Goal: Task Accomplishment & Management: Use online tool/utility

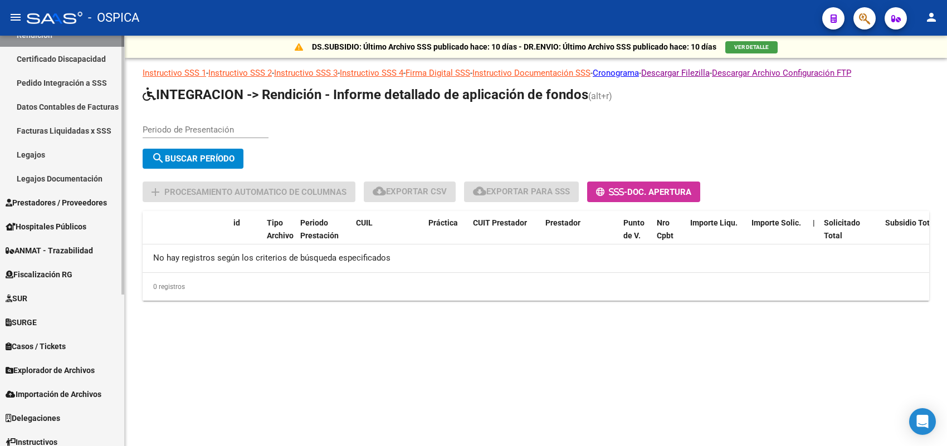
scroll to position [240, 0]
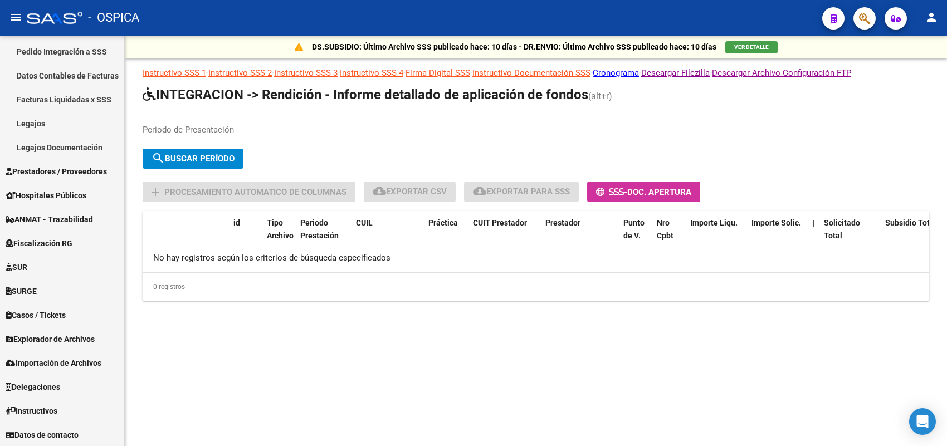
click at [9, 14] on mat-icon "menu" at bounding box center [15, 17] width 13 height 13
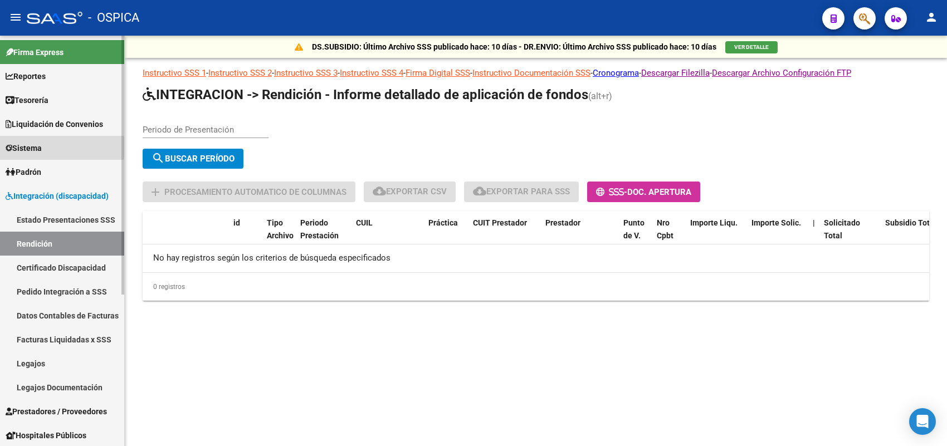
click at [41, 148] on span "Sistema" at bounding box center [24, 148] width 36 height 12
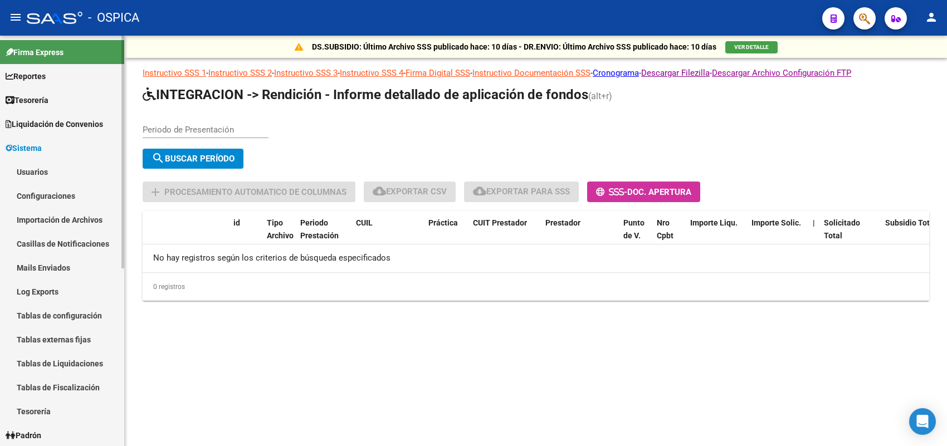
click at [26, 169] on link "Usuarios" at bounding box center [62, 172] width 124 height 24
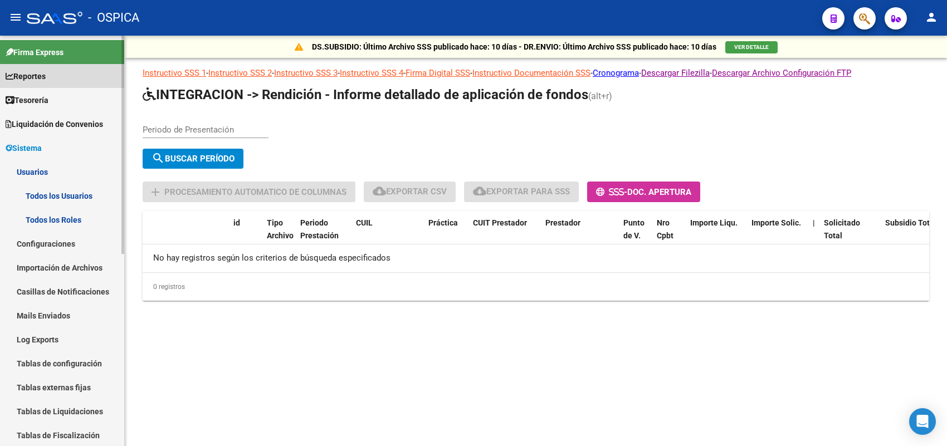
click at [37, 74] on span "Reportes" at bounding box center [26, 76] width 40 height 12
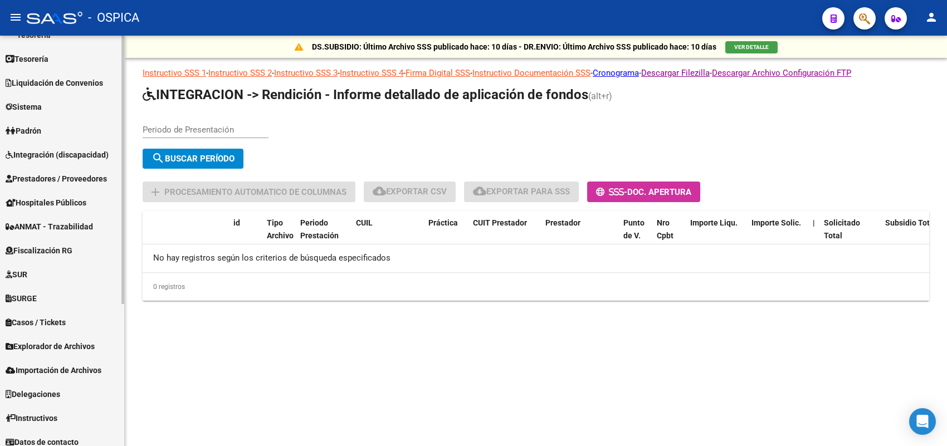
scroll to position [216, 0]
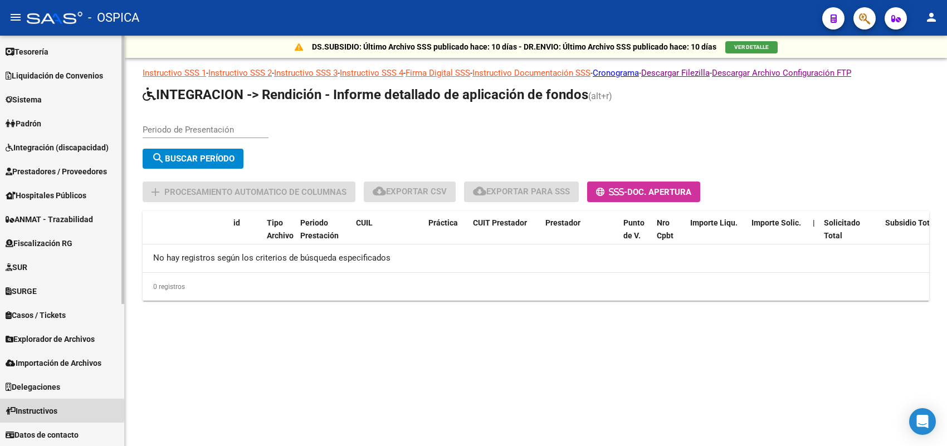
click at [35, 405] on span "Instructivos" at bounding box center [32, 411] width 52 height 12
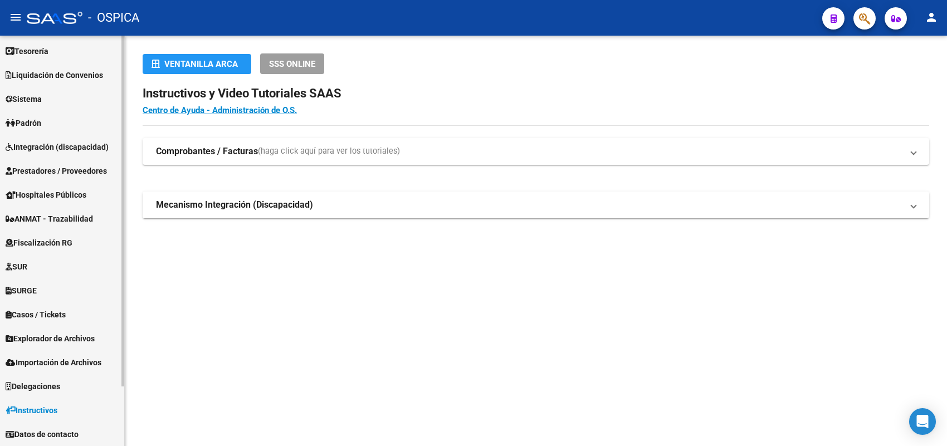
scroll to position [48, 0]
click at [58, 430] on span "Datos de contacto" at bounding box center [42, 435] width 73 height 12
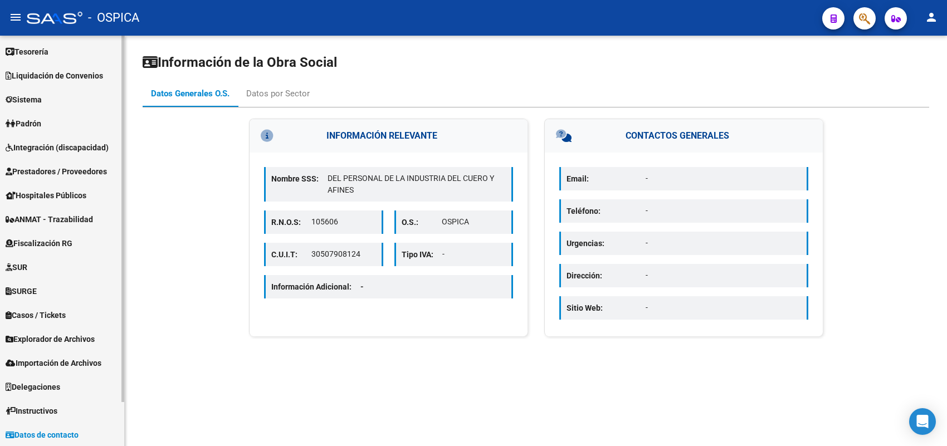
click at [36, 390] on span "Delegaciones" at bounding box center [33, 387] width 55 height 12
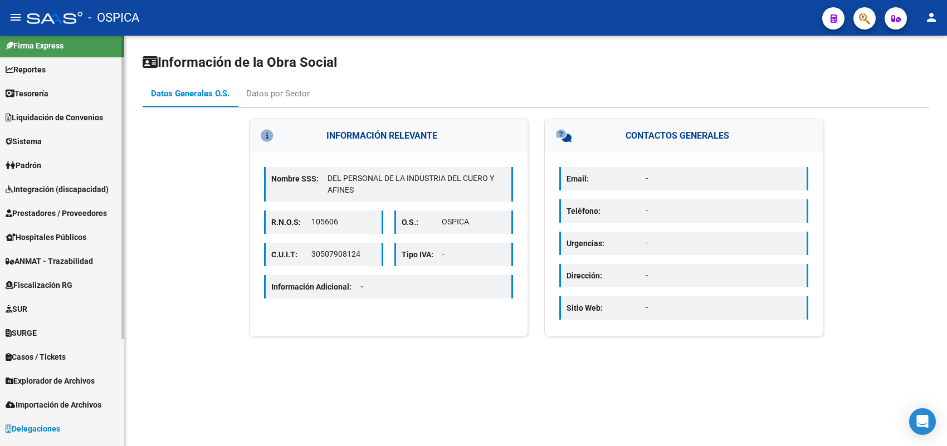
scroll to position [4, 0]
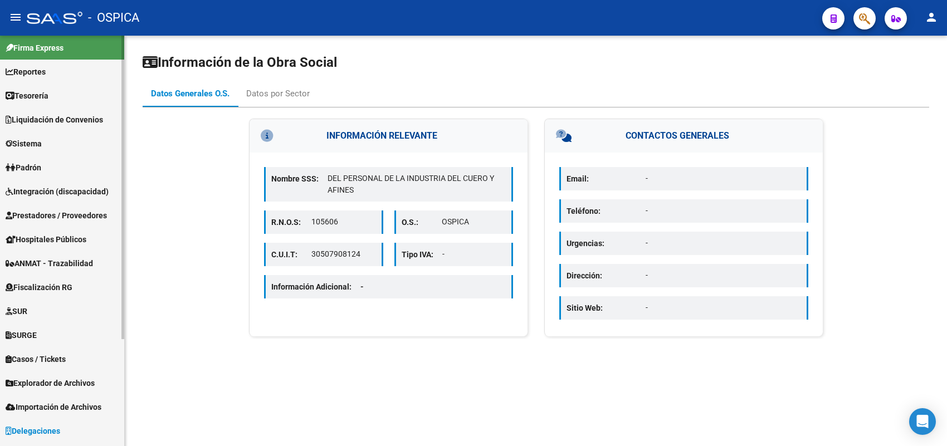
click at [51, 212] on span "Prestadores / Proveedores" at bounding box center [56, 215] width 101 height 12
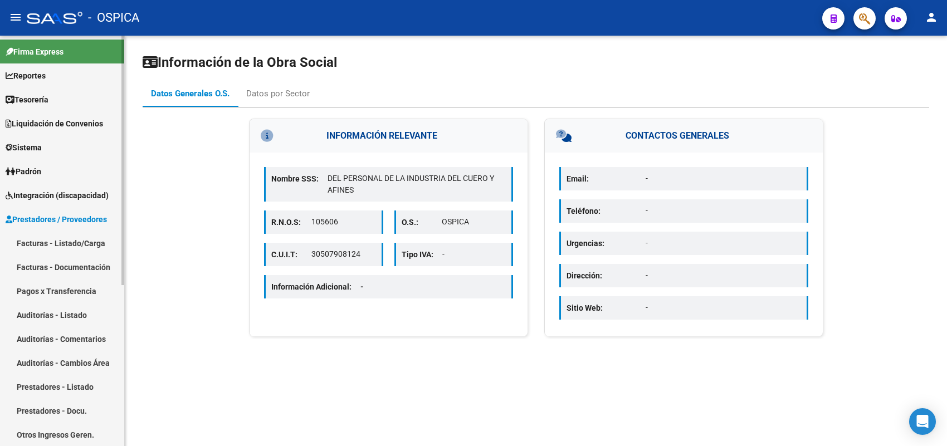
scroll to position [0, 0]
click at [31, 144] on span "Sistema" at bounding box center [24, 148] width 36 height 12
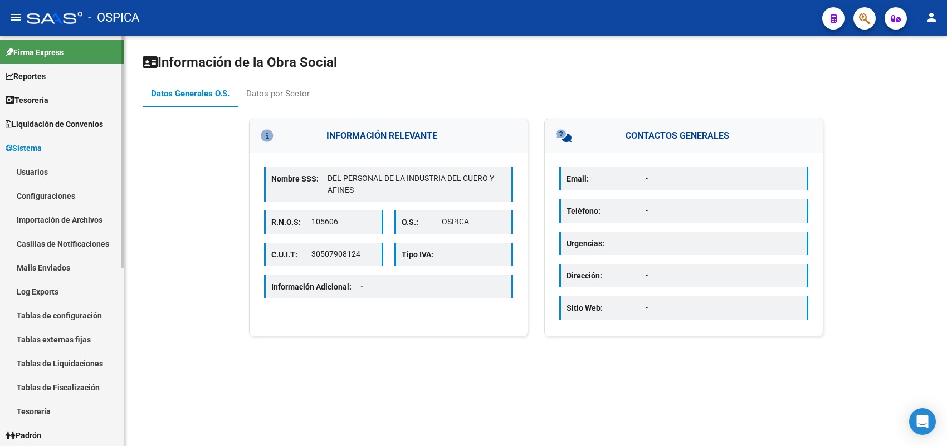
click at [35, 196] on link "Configuraciones" at bounding box center [62, 196] width 124 height 24
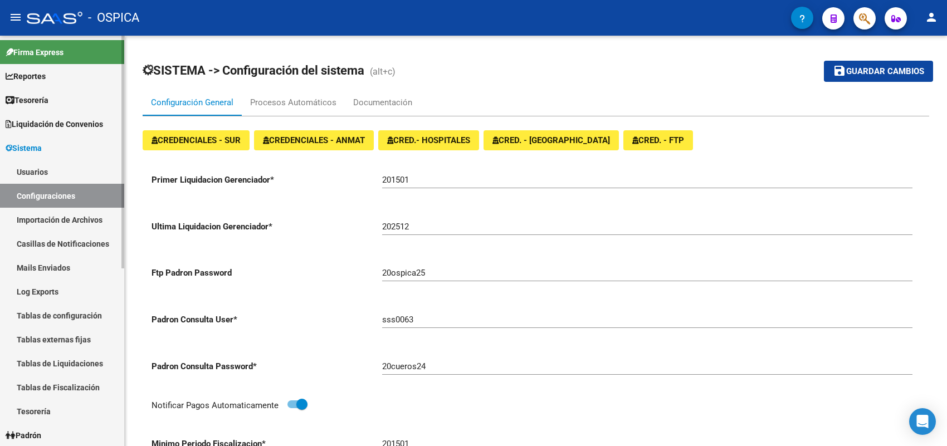
click at [46, 170] on link "Usuarios" at bounding box center [62, 172] width 124 height 24
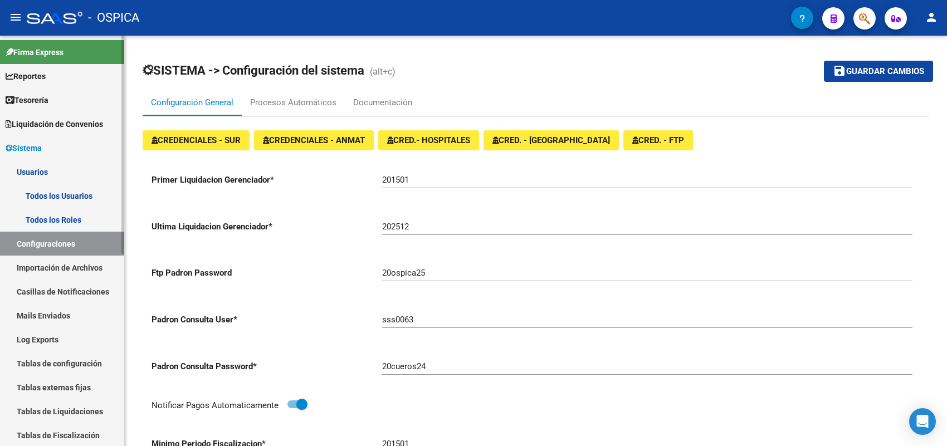
click at [47, 216] on link "Todos los Roles" at bounding box center [62, 220] width 124 height 24
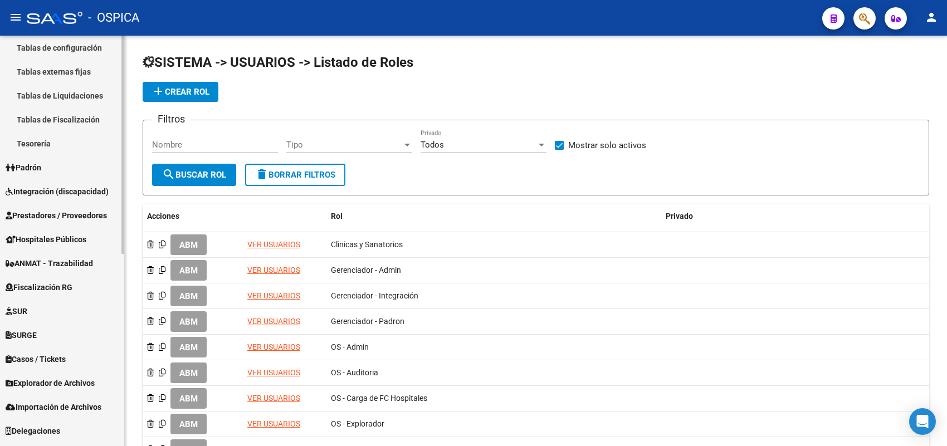
scroll to position [360, 0]
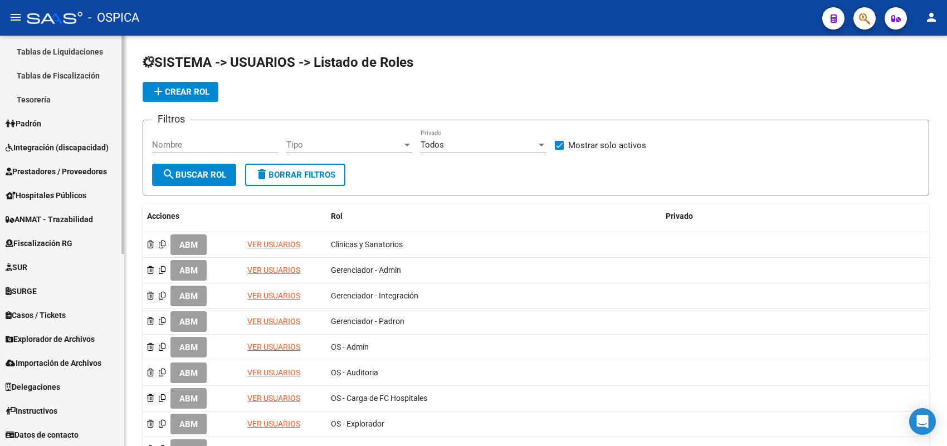
click at [35, 143] on span "Integración (discapacidad)" at bounding box center [57, 147] width 103 height 12
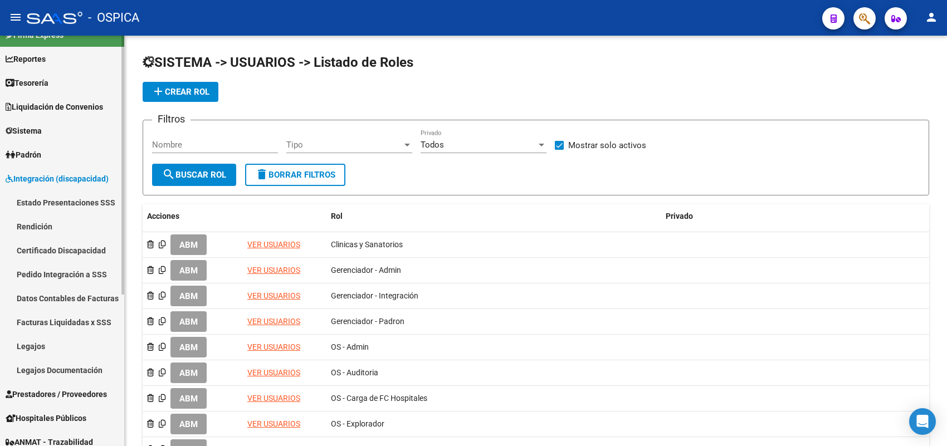
scroll to position [70, 0]
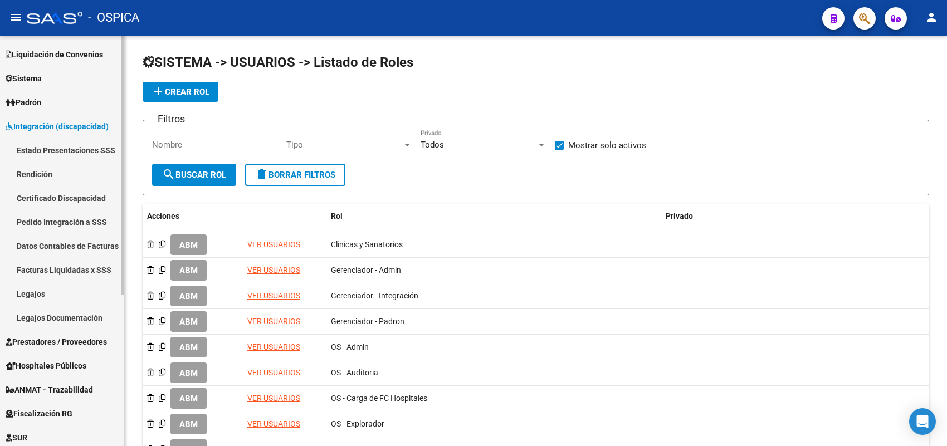
click at [46, 334] on link "Prestadores / Proveedores" at bounding box center [62, 342] width 124 height 24
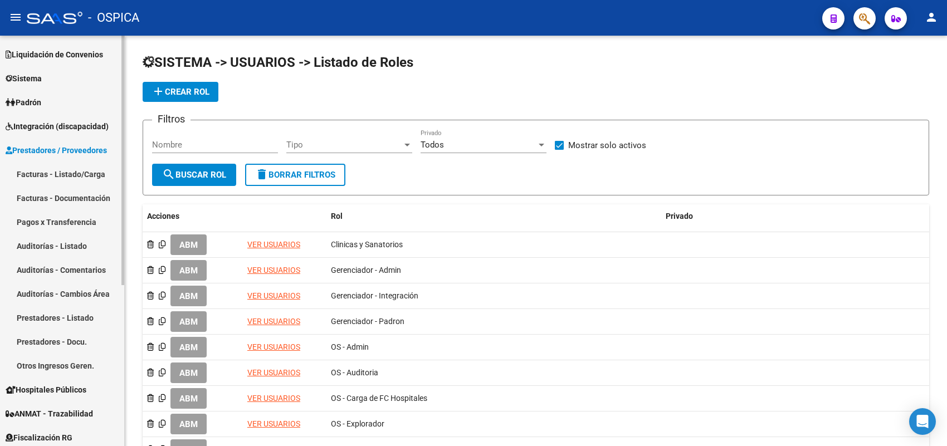
click at [23, 174] on link "Facturas - Listado/Carga" at bounding box center [62, 174] width 124 height 24
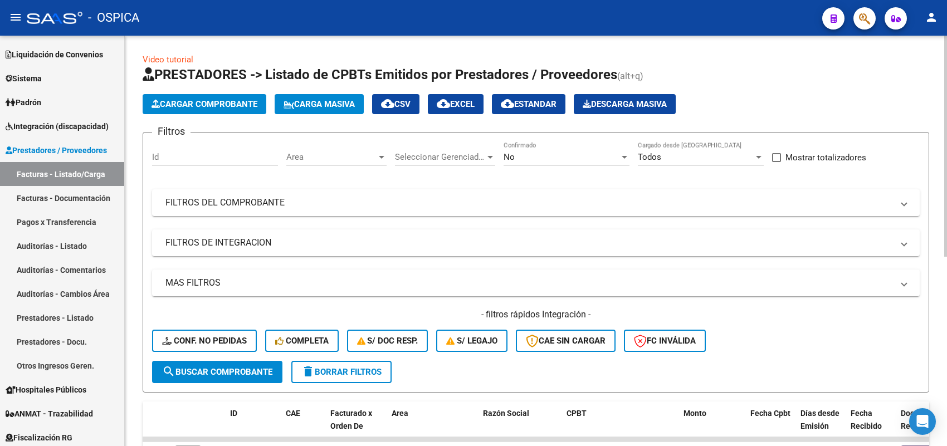
click at [185, 103] on span "Cargar Comprobante" at bounding box center [205, 104] width 106 height 10
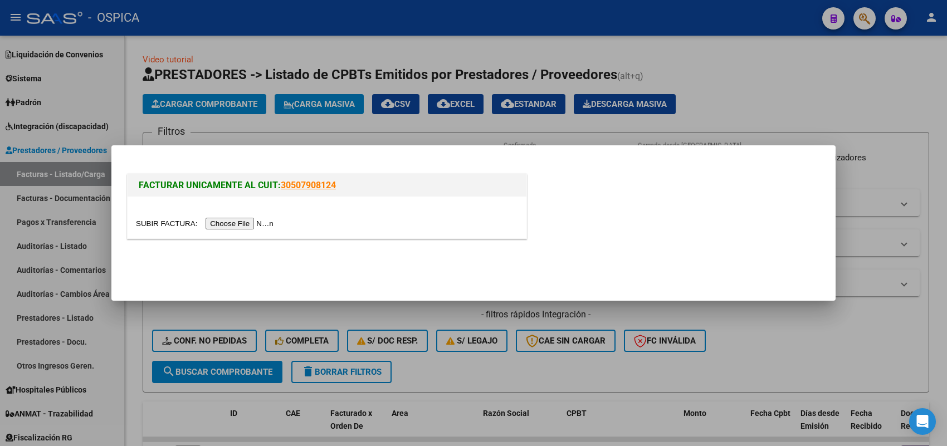
click at [248, 224] on input "file" at bounding box center [206, 224] width 141 height 12
click at [752, 79] on div at bounding box center [473, 223] width 947 height 446
